Goal: Task Accomplishment & Management: Use online tool/utility

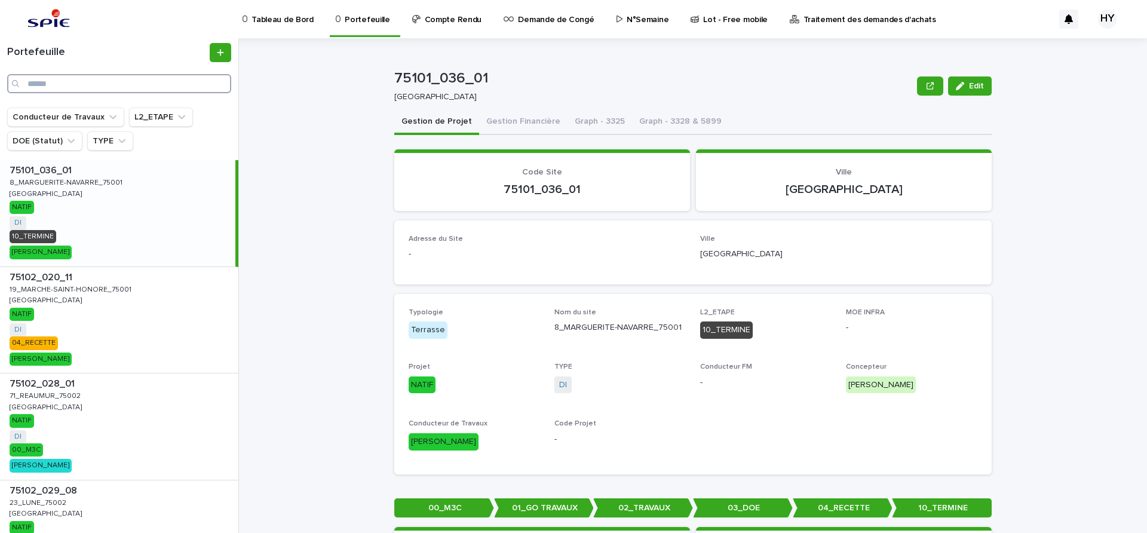
click at [114, 89] on input "Search" at bounding box center [119, 83] width 224 height 19
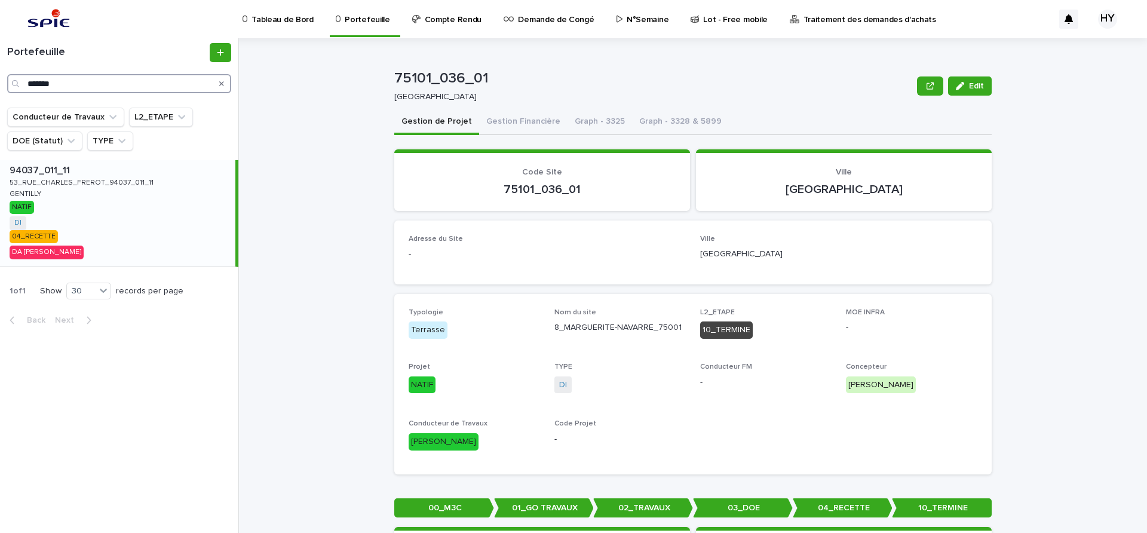
type input "*******"
click at [115, 176] on p "53_RUE_CHARLES_FREROT_94037_011_11" at bounding box center [83, 181] width 146 height 11
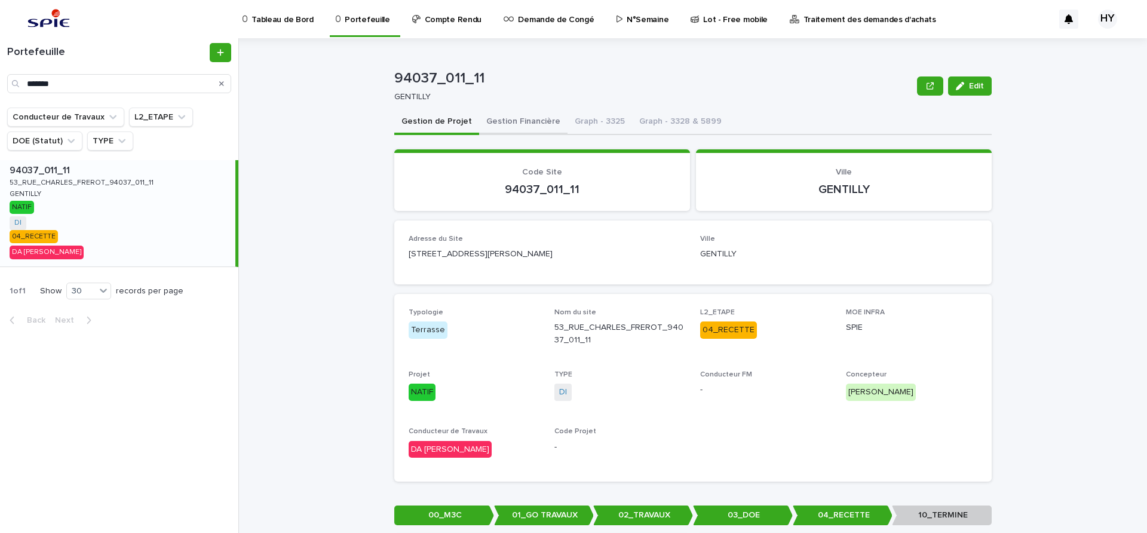
click at [515, 125] on button "Gestion Financière" at bounding box center [523, 122] width 88 height 25
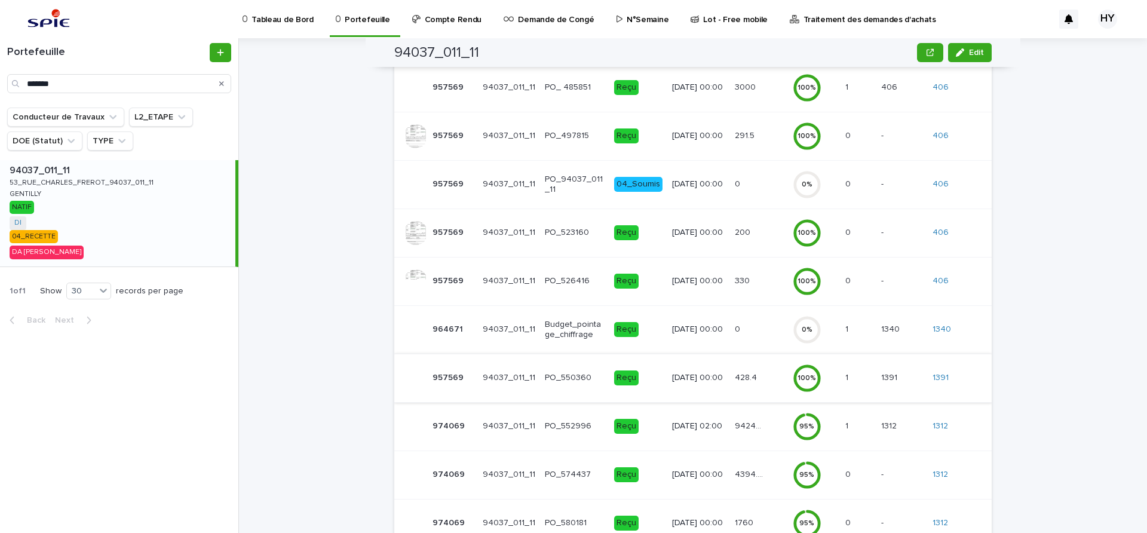
scroll to position [142, 0]
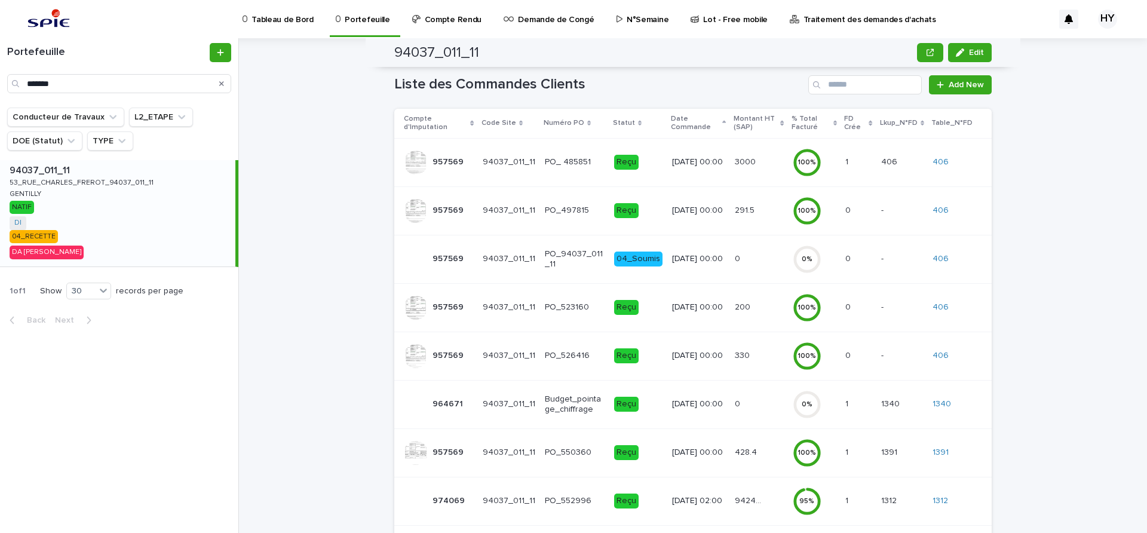
click at [705, 264] on p "[DATE] 00:00" at bounding box center [698, 259] width 53 height 10
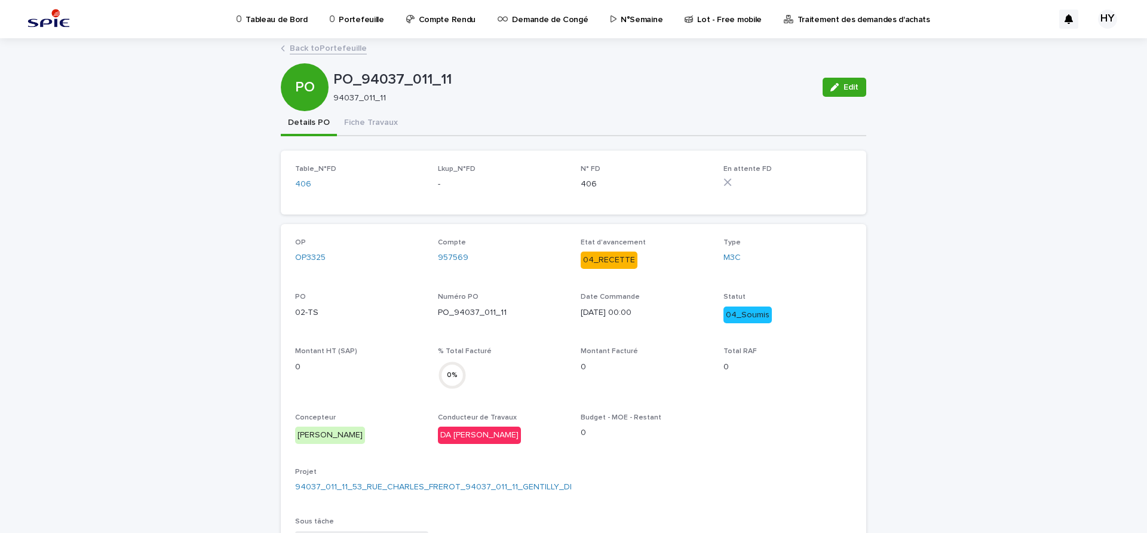
click at [325, 45] on link "Back to Portefeuille" at bounding box center [328, 48] width 77 height 14
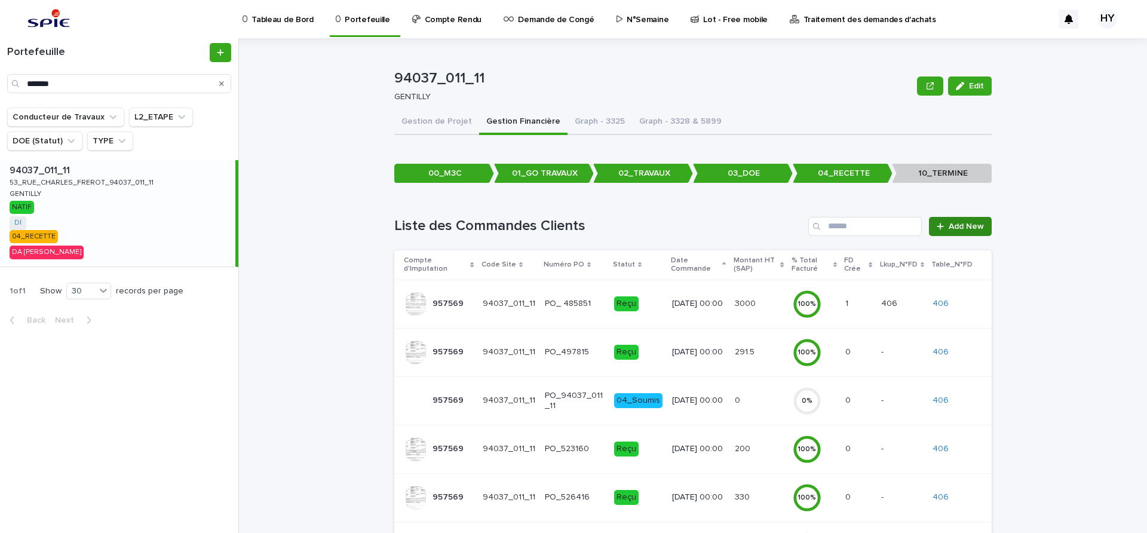
click at [951, 225] on span "Add New" at bounding box center [965, 226] width 35 height 8
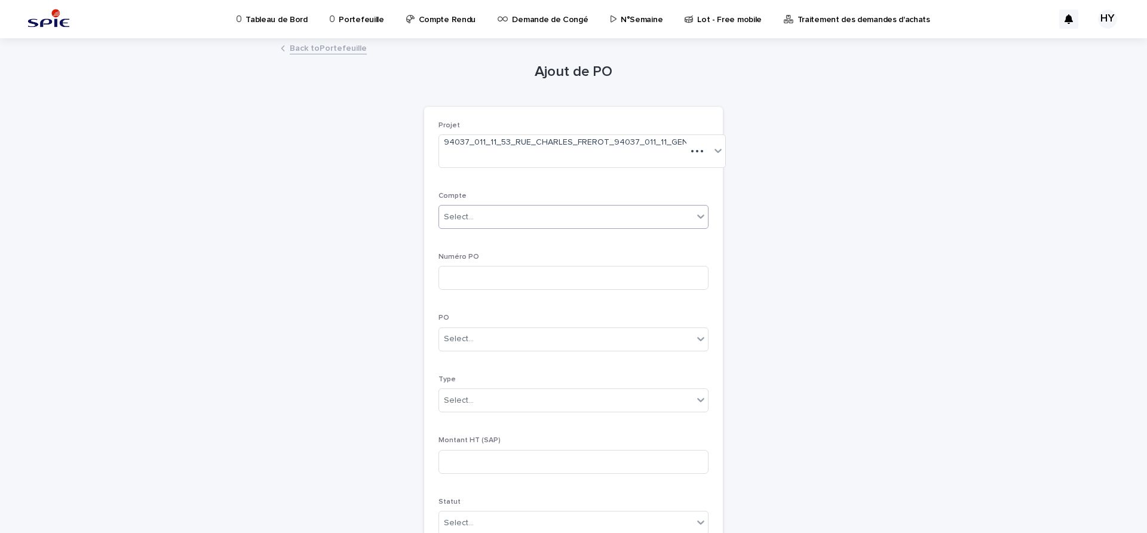
click at [484, 216] on div "Select..." at bounding box center [566, 217] width 254 height 20
type input "****"
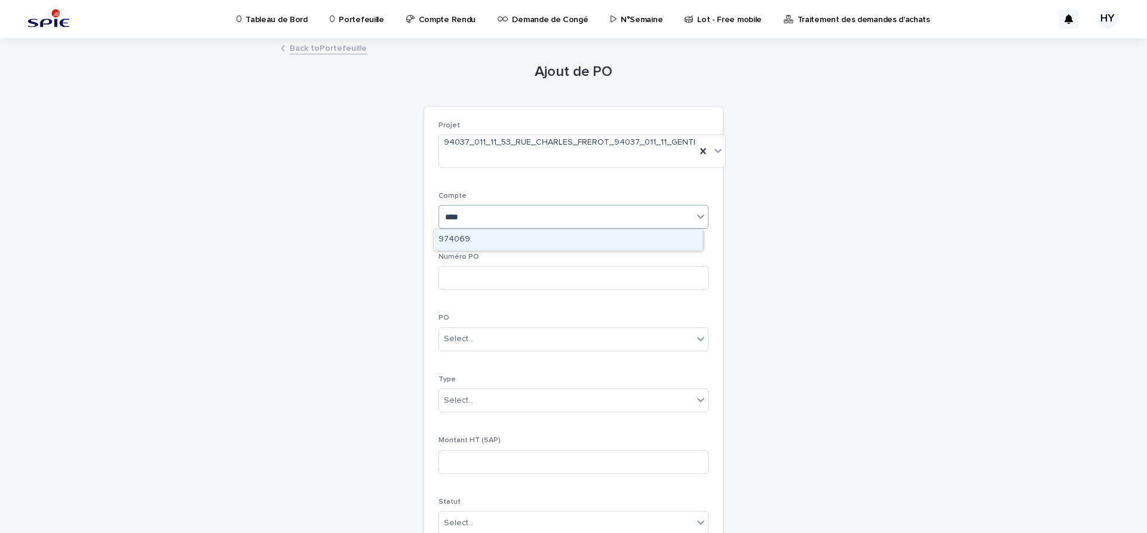
click at [466, 239] on div "974069" at bounding box center [568, 239] width 269 height 21
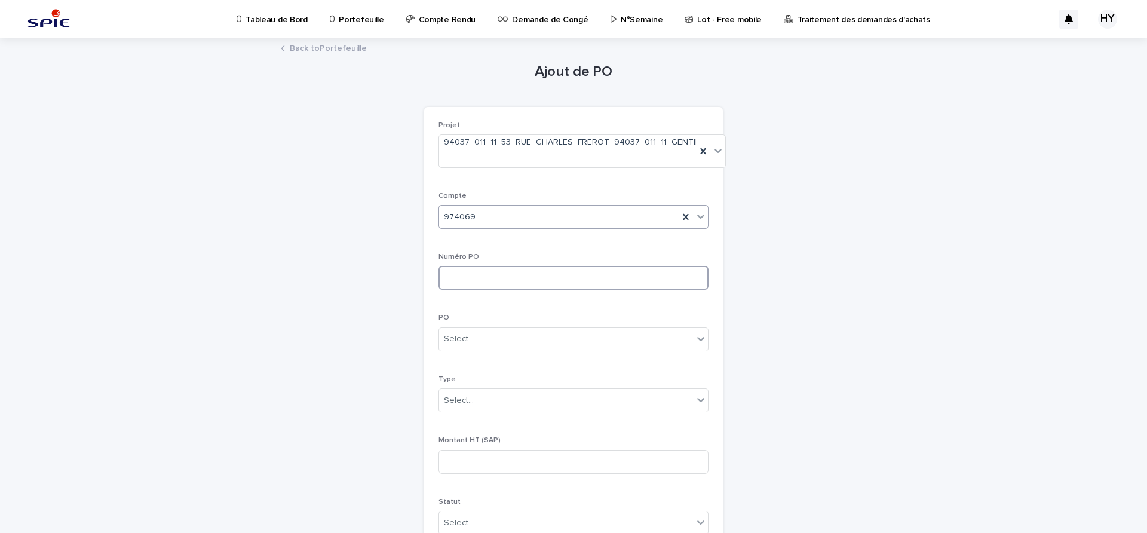
click at [462, 275] on input at bounding box center [573, 278] width 270 height 24
click at [529, 287] on input at bounding box center [573, 278] width 270 height 24
type input "***"
click at [455, 327] on div "Select..." at bounding box center [573, 339] width 270 height 24
click at [473, 387] on div "02-TS" at bounding box center [568, 383] width 269 height 21
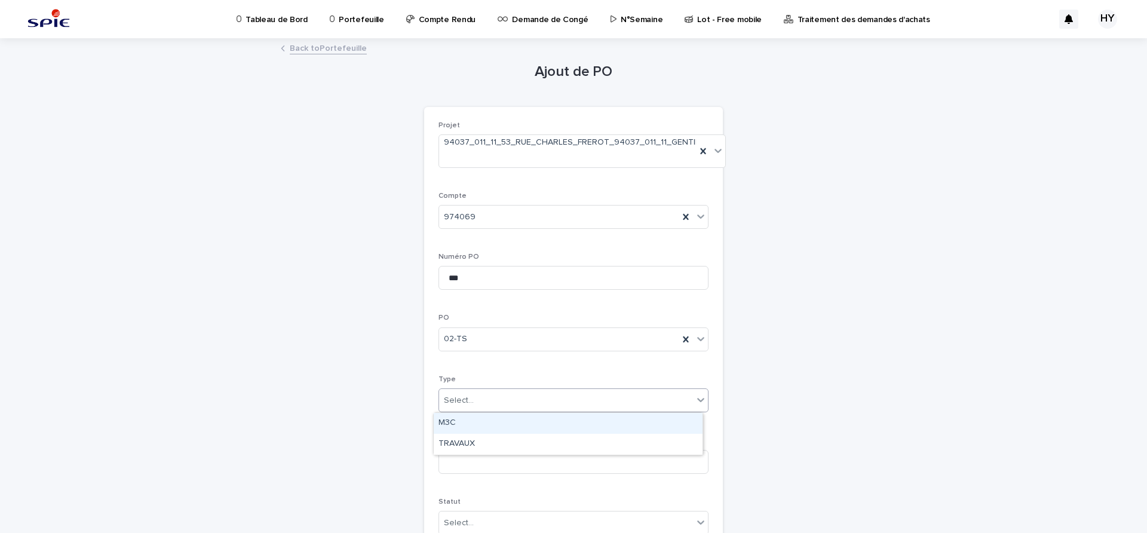
click at [472, 403] on div "Select..." at bounding box center [566, 401] width 254 height 20
click at [469, 443] on div "TRAVAUX" at bounding box center [568, 444] width 269 height 21
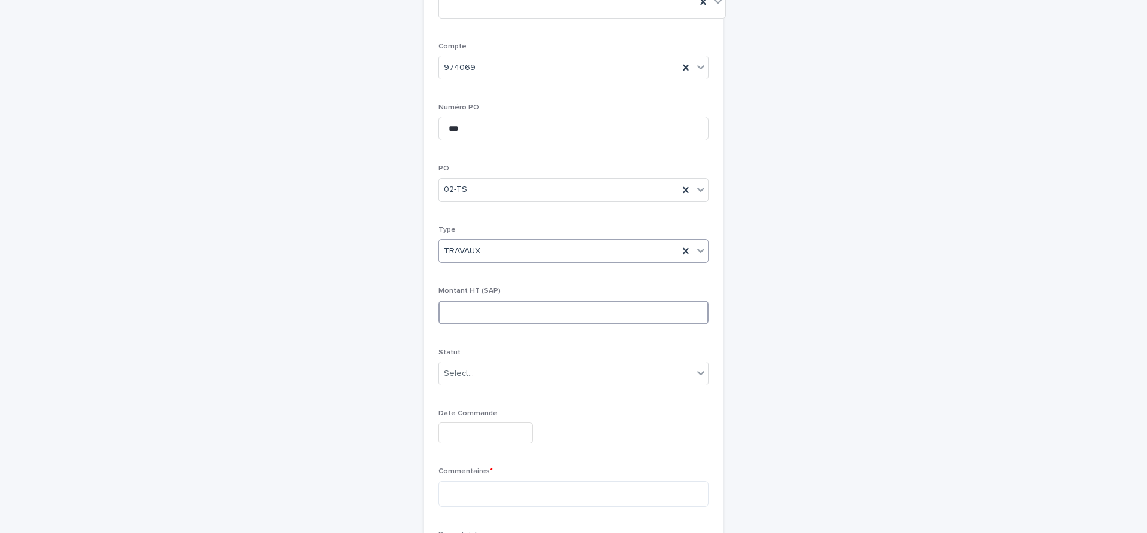
click at [486, 315] on input at bounding box center [573, 312] width 270 height 24
type input "*******"
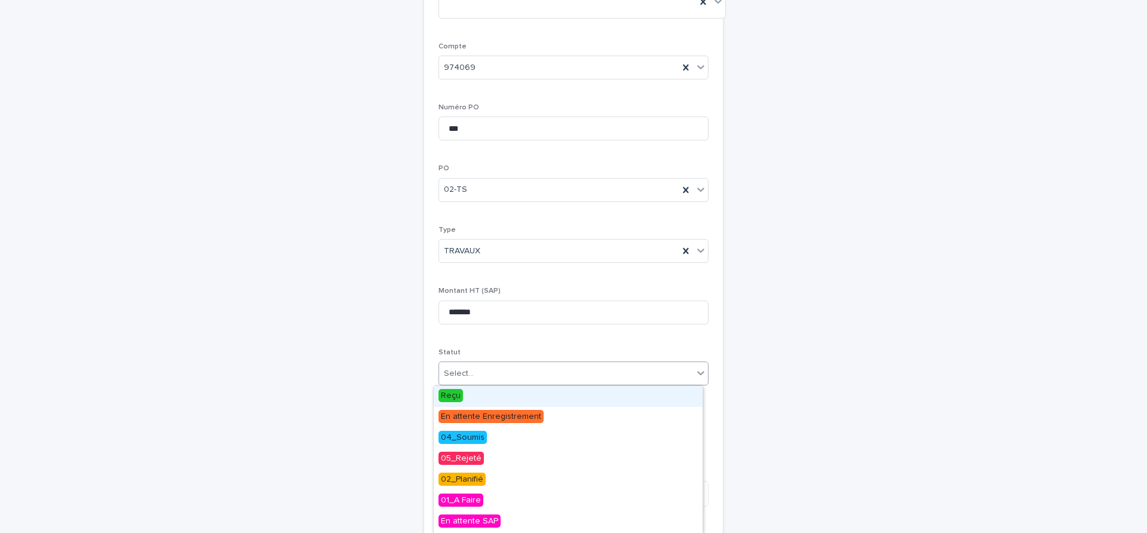
click at [499, 365] on div "Select..." at bounding box center [566, 374] width 254 height 20
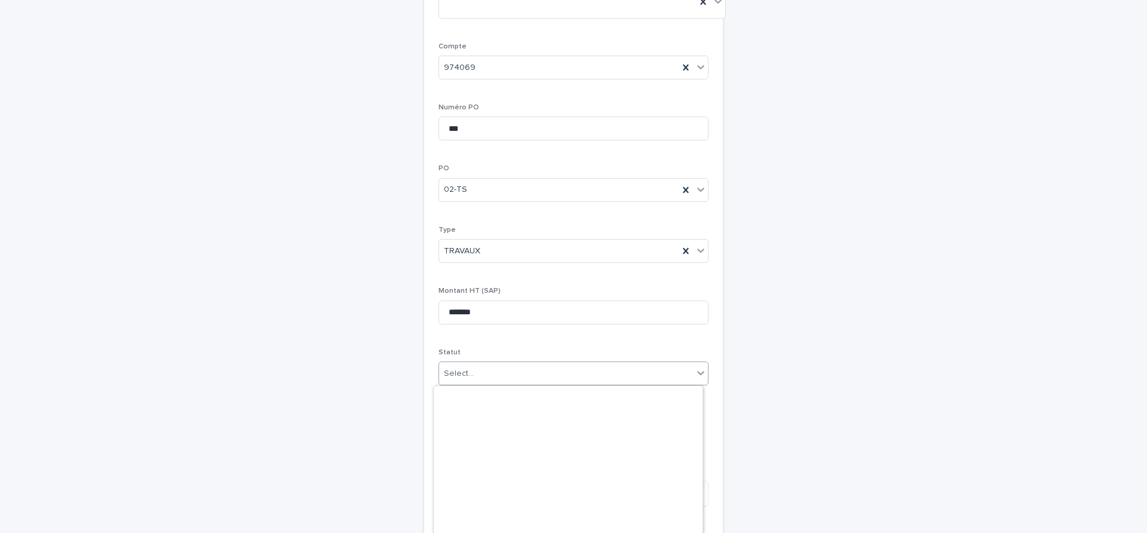
scroll to position [271, 0]
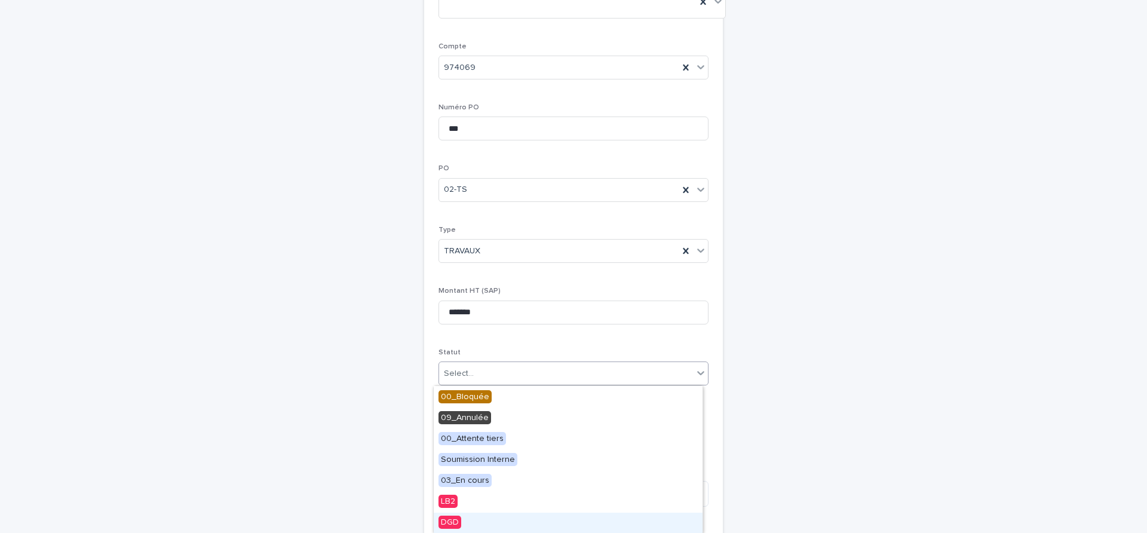
click at [452, 517] on span "DGD" at bounding box center [449, 521] width 23 height 13
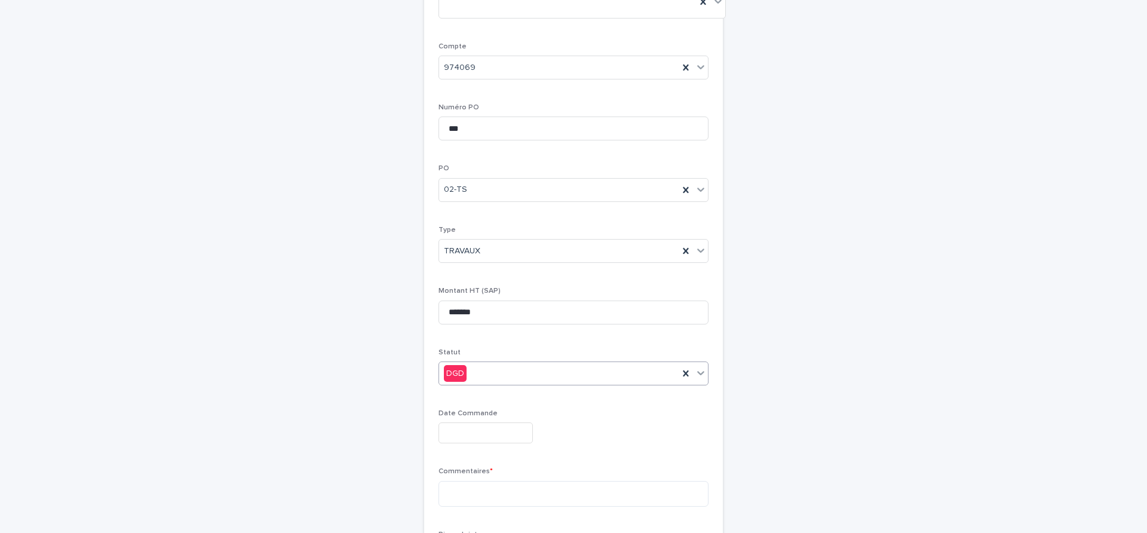
scroll to position [299, 0]
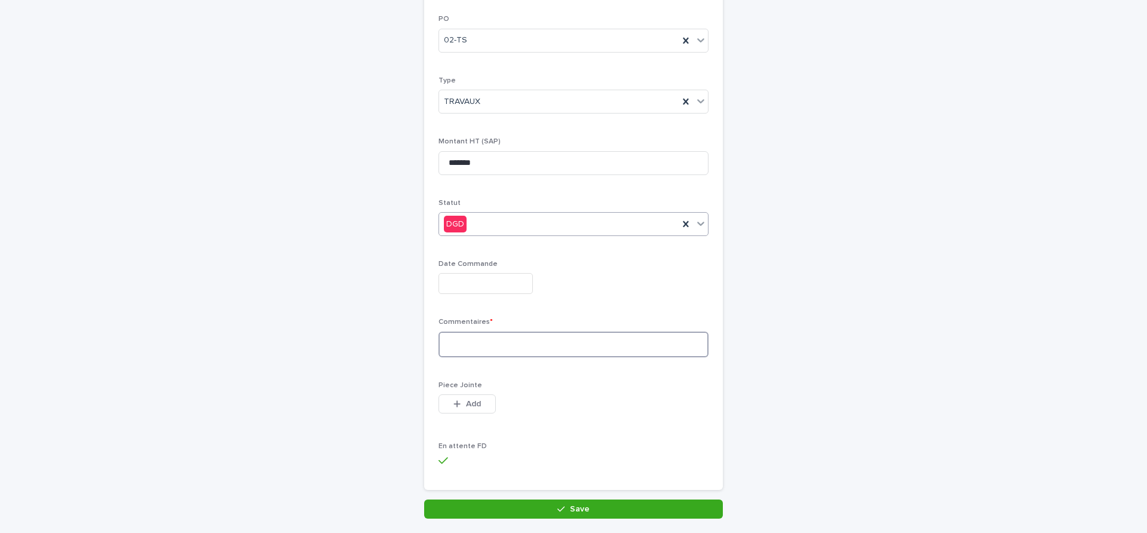
click at [460, 352] on textarea at bounding box center [573, 344] width 270 height 26
type textarea "**********"
click at [503, 509] on button "Save" at bounding box center [573, 508] width 299 height 19
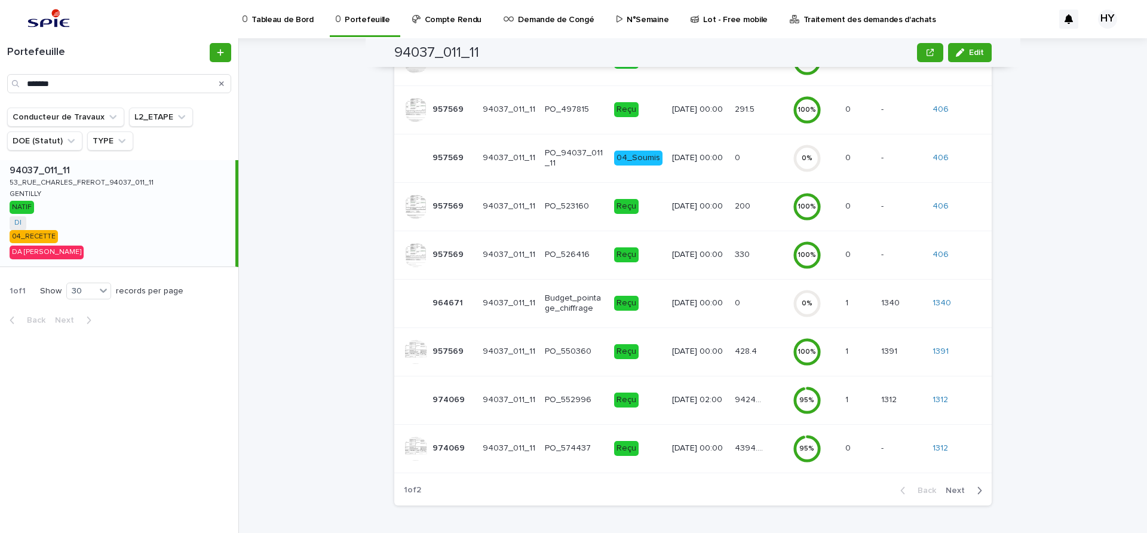
scroll to position [67, 0]
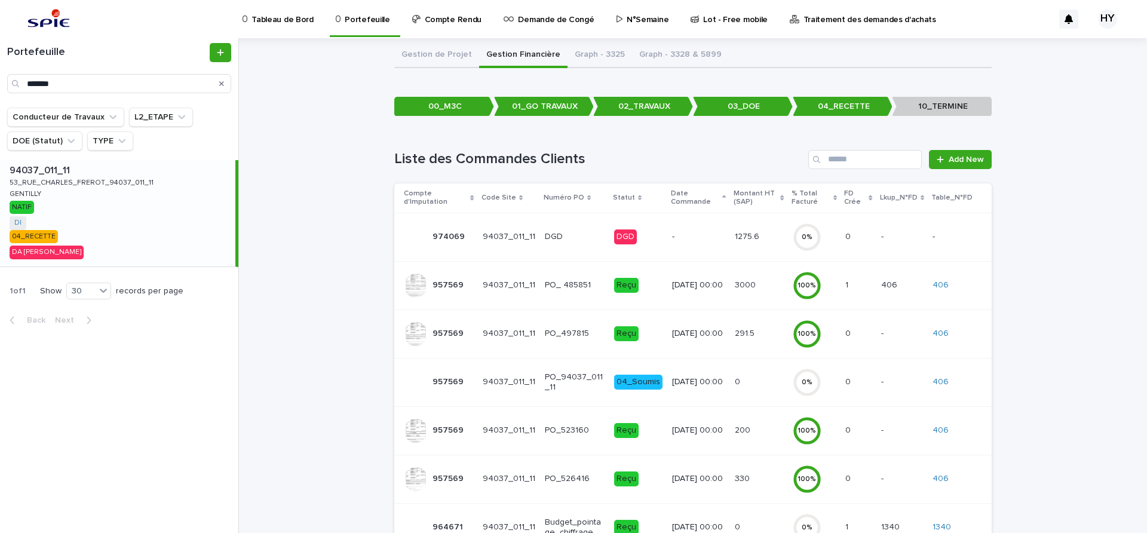
click at [702, 242] on div "-" at bounding box center [698, 237] width 53 height 20
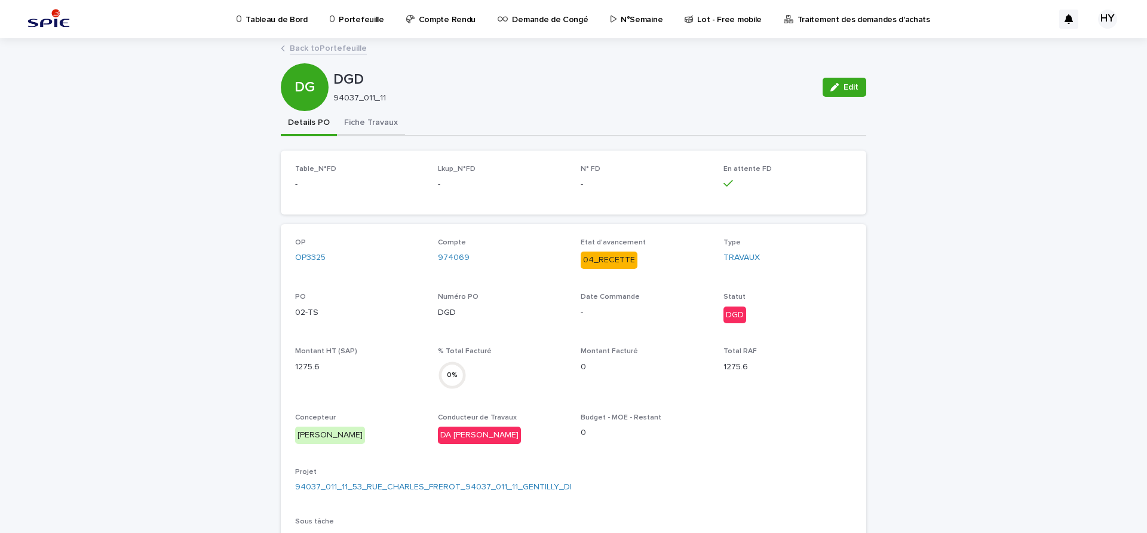
click at [342, 115] on button "Fiche Travaux" at bounding box center [371, 123] width 68 height 25
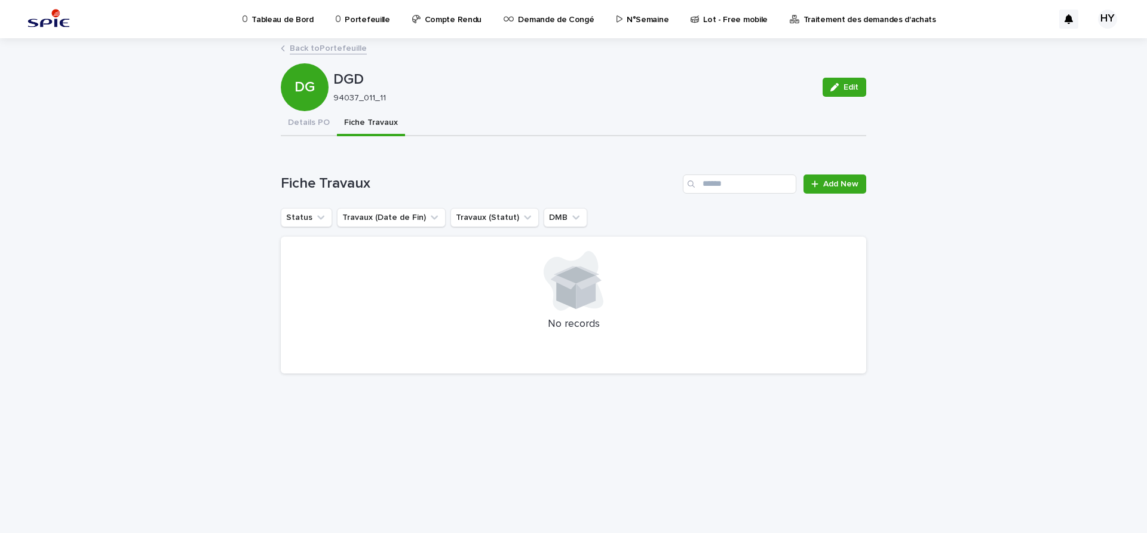
click at [336, 47] on link "Back to Portefeuille" at bounding box center [328, 48] width 77 height 14
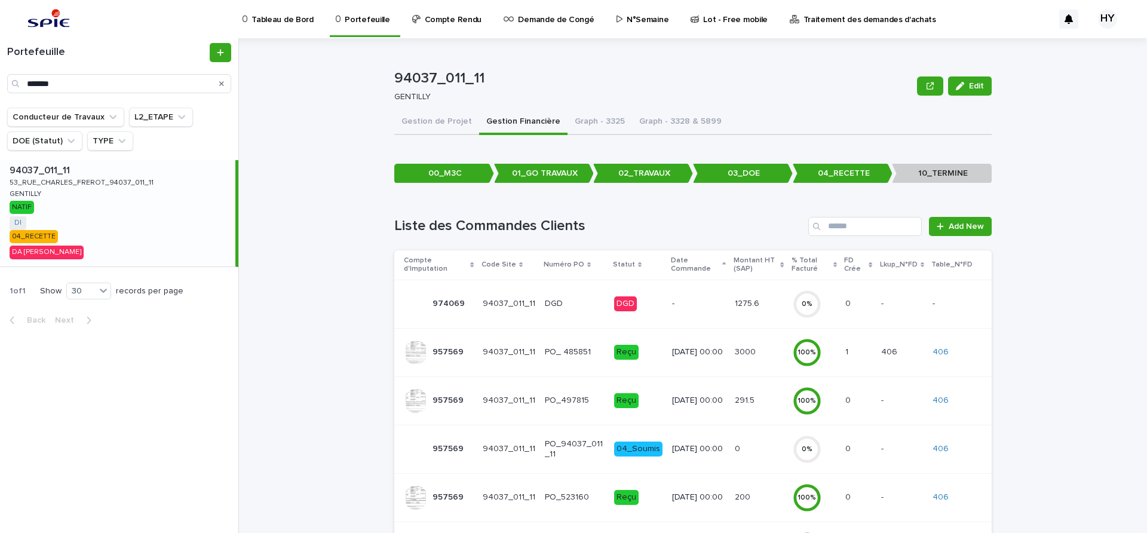
click at [345, 23] on p "Portefeuille" at bounding box center [367, 12] width 45 height 25
